Goal: Task Accomplishment & Management: Manage account settings

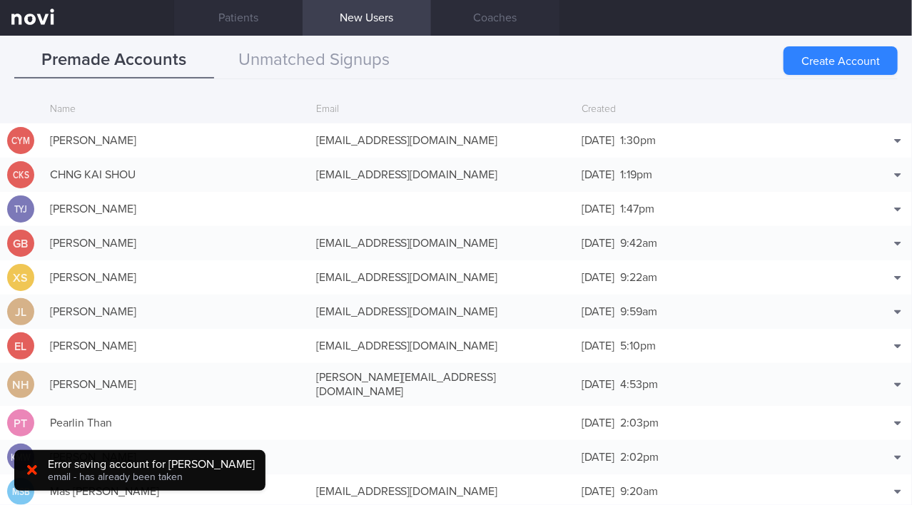
scroll to position [34, 0]
click at [352, 59] on button "Unmatched Signups" at bounding box center [314, 61] width 200 height 36
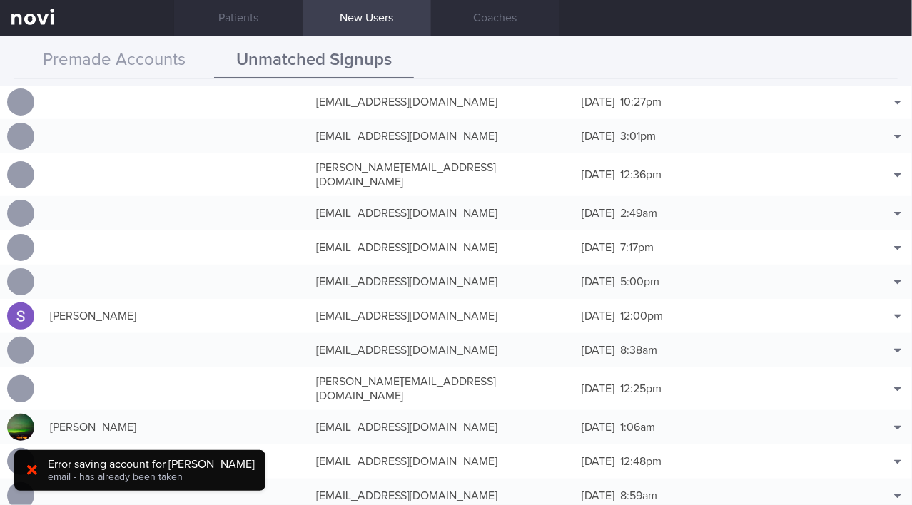
scroll to position [412, 0]
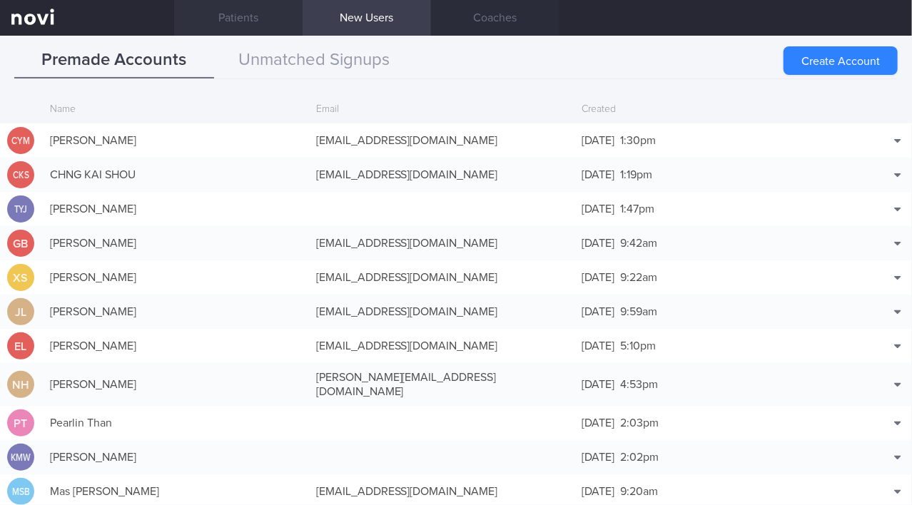
click at [226, 22] on link "Patients" at bounding box center [238, 18] width 128 height 36
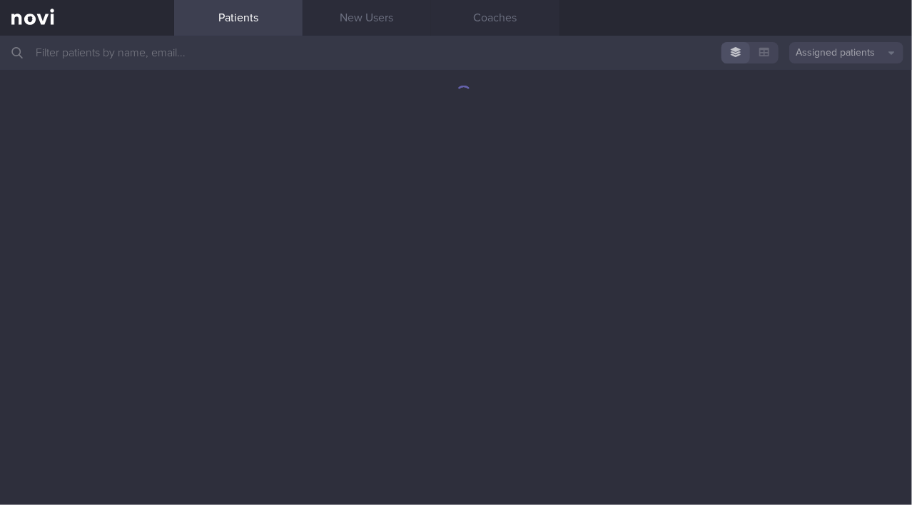
click at [237, 17] on link "Patients" at bounding box center [238, 18] width 128 height 36
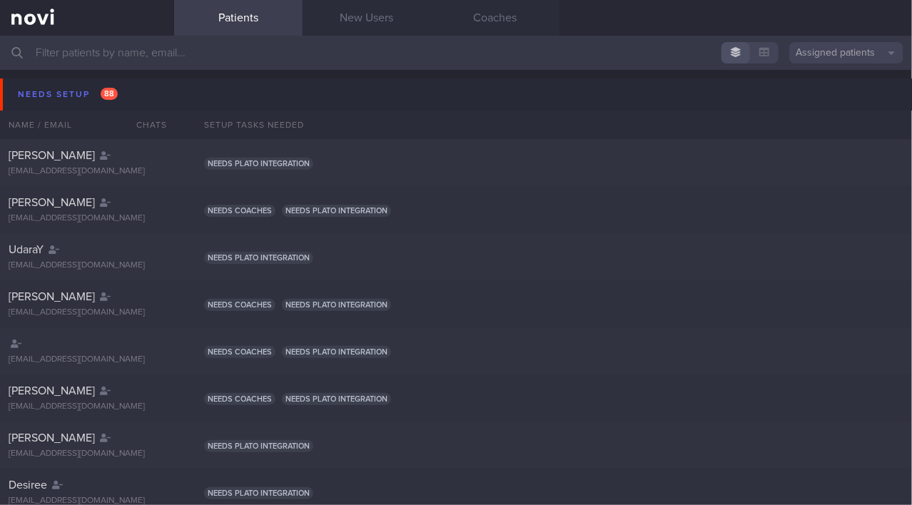
click at [167, 56] on input "text" at bounding box center [456, 53] width 912 height 34
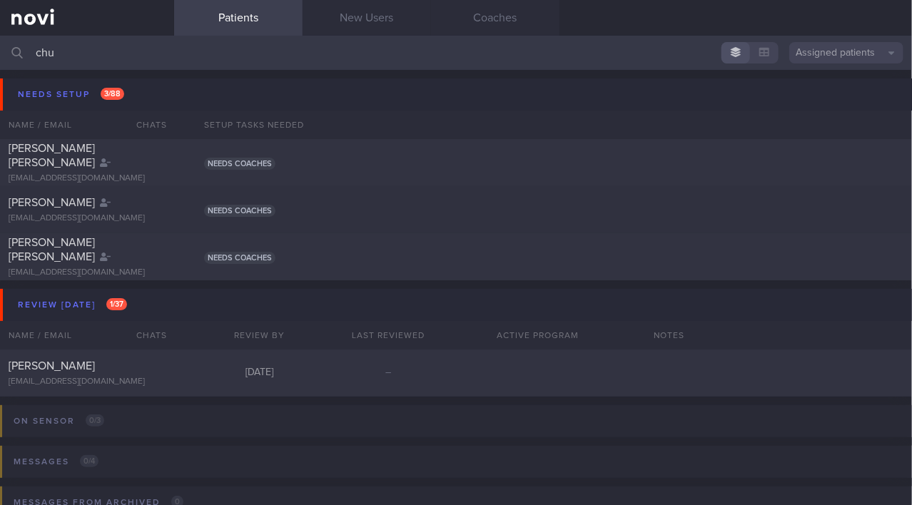
type input "chu"
click at [54, 372] on div "[PERSON_NAME]" at bounding box center [85, 366] width 153 height 14
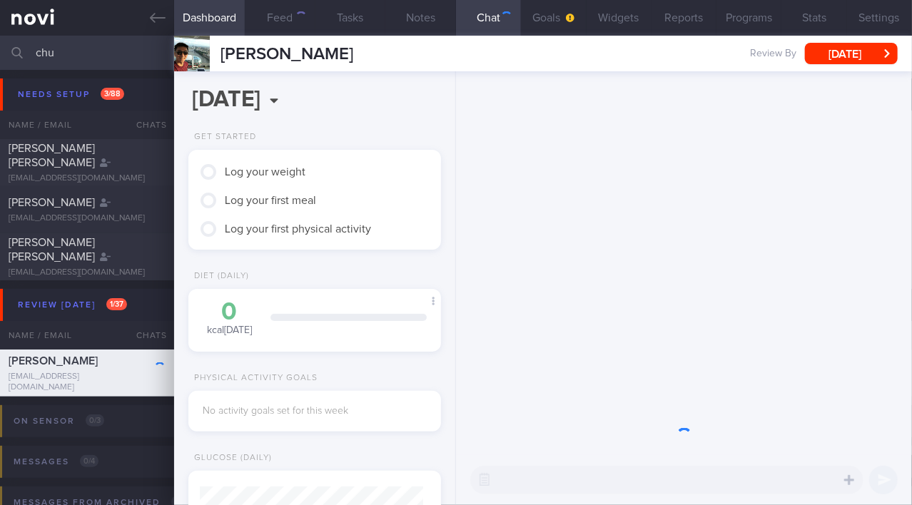
scroll to position [111, 223]
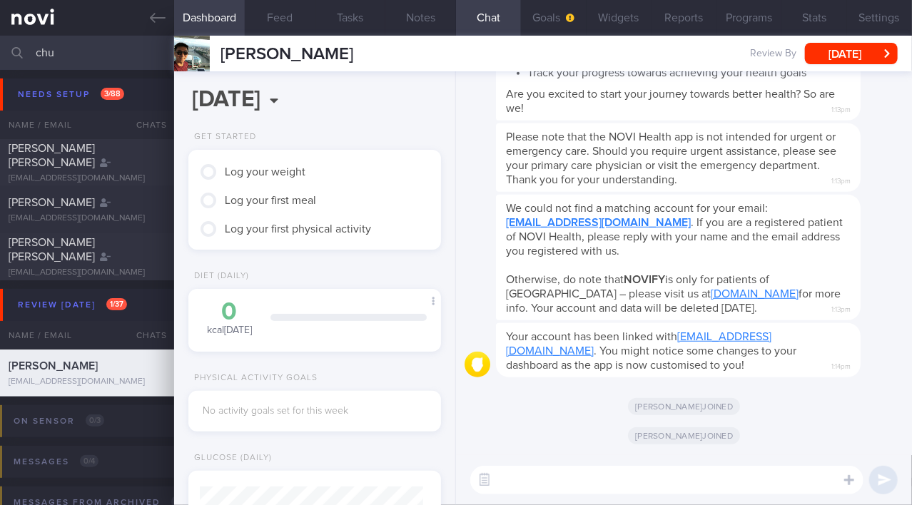
click at [572, 479] on textarea at bounding box center [666, 480] width 393 height 29
type textarea "Hi Mr Chu"
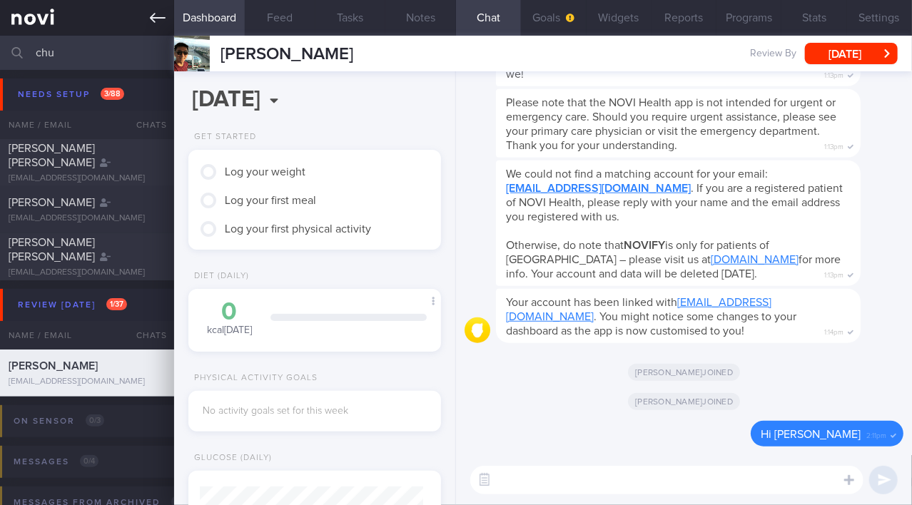
click at [145, 16] on link at bounding box center [87, 18] width 174 height 36
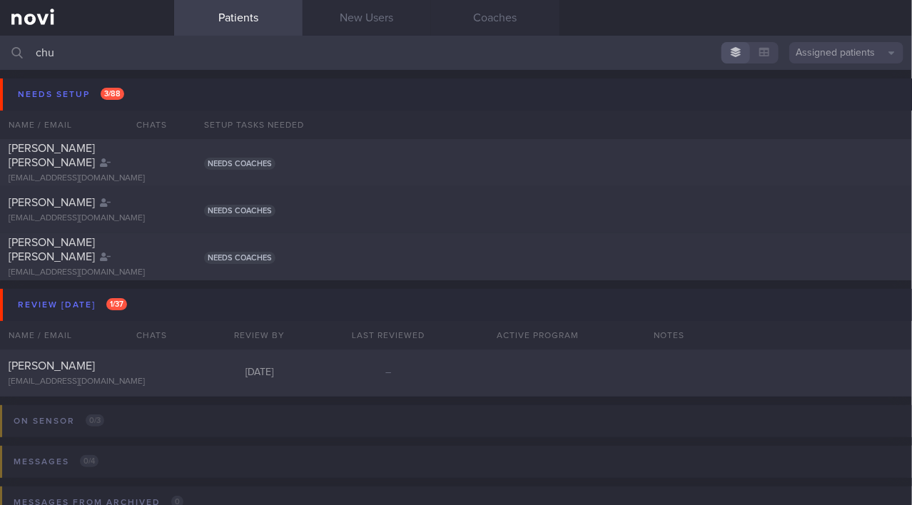
drag, startPoint x: 75, startPoint y: 50, endPoint x: 1, endPoint y: 51, distance: 74.2
click at [1, 51] on input "chu" at bounding box center [456, 53] width 912 height 34
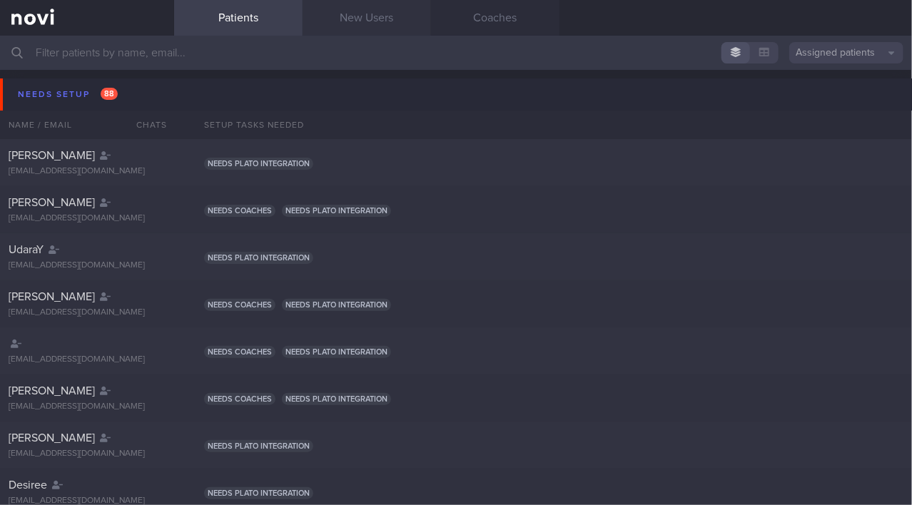
click at [400, 20] on link "New Users" at bounding box center [366, 18] width 128 height 36
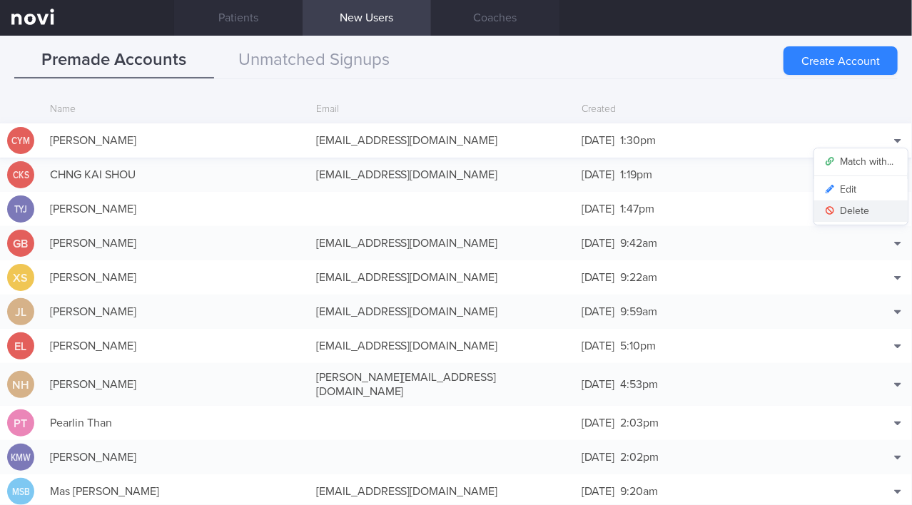
click at [854, 209] on button "Delete" at bounding box center [860, 210] width 93 height 21
